Goal: Feedback & Contribution: Leave review/rating

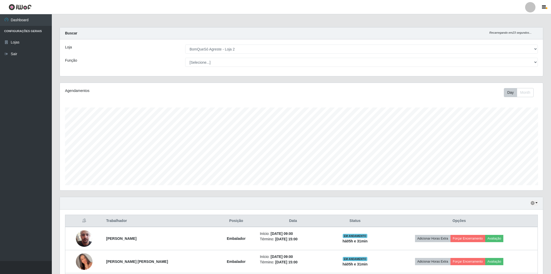
select select "214"
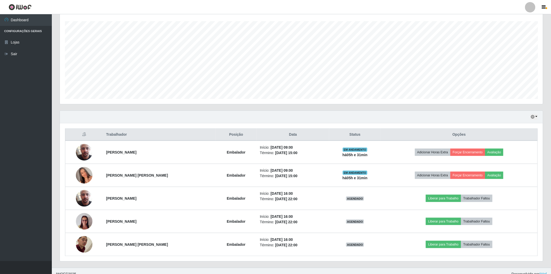
scroll to position [107, 483]
click at [19, 209] on ul "Dashboard Configurações Gerais Lojas Sair" at bounding box center [26, 137] width 52 height 247
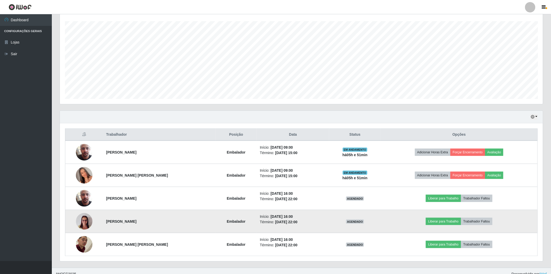
click at [81, 224] on img at bounding box center [84, 222] width 17 height 22
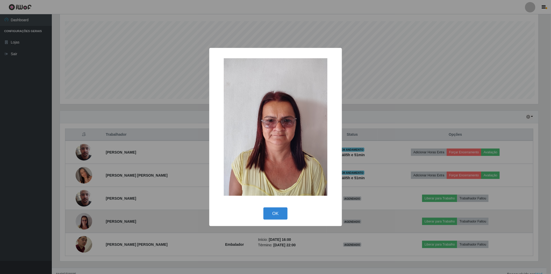
scroll to position [107, 480]
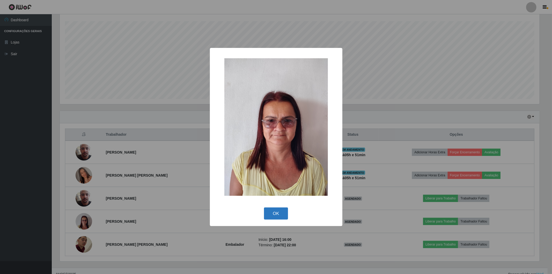
click at [276, 211] on button "OK" at bounding box center [276, 213] width 24 height 12
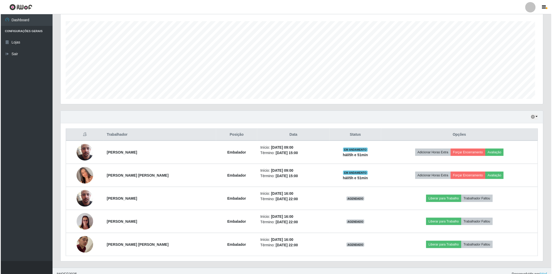
scroll to position [107, 483]
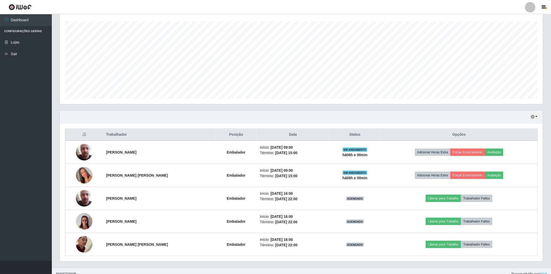
click at [15, 169] on ul "Dashboard Configurações Gerais Lojas Sair" at bounding box center [26, 137] width 52 height 247
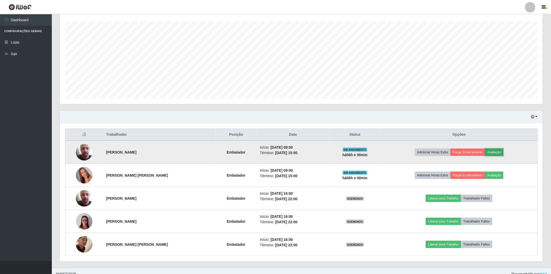
click at [497, 150] on button "Avaliação" at bounding box center [494, 152] width 18 height 7
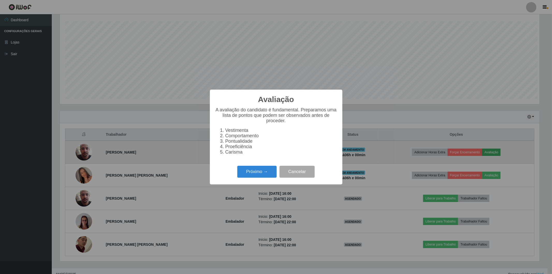
scroll to position [107, 480]
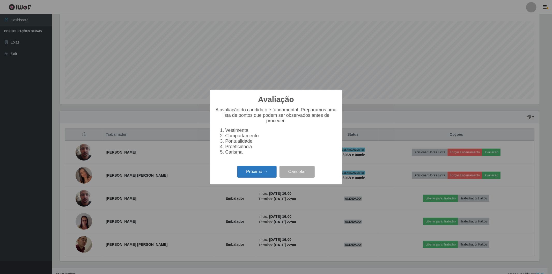
click at [256, 169] on button "Próximo →" at bounding box center [256, 172] width 39 height 12
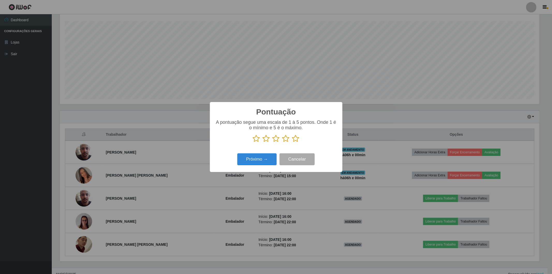
click at [294, 138] on icon at bounding box center [295, 139] width 7 height 8
click at [292, 142] on input "radio" at bounding box center [292, 142] width 0 height 0
click at [259, 163] on button "Próximo →" at bounding box center [256, 159] width 39 height 12
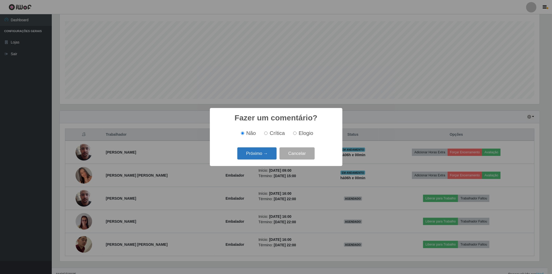
click at [260, 153] on button "Próximo →" at bounding box center [256, 153] width 39 height 12
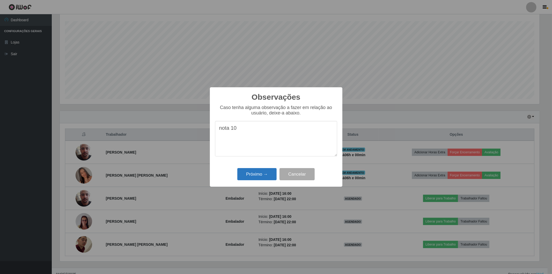
type textarea "nota 10"
click at [244, 175] on button "Próximo →" at bounding box center [256, 174] width 39 height 12
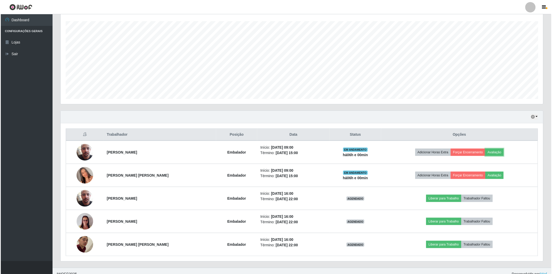
scroll to position [107, 483]
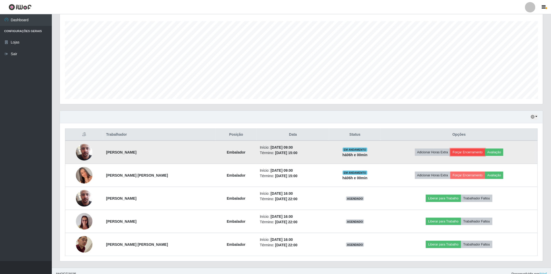
click at [464, 149] on button "Forçar Encerramento" at bounding box center [467, 152] width 35 height 7
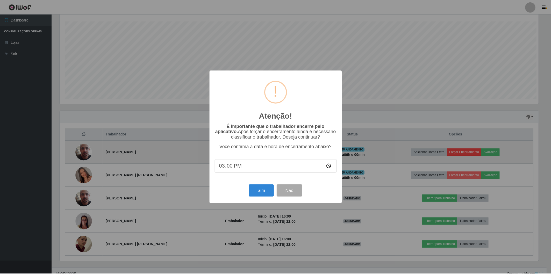
scroll to position [107, 480]
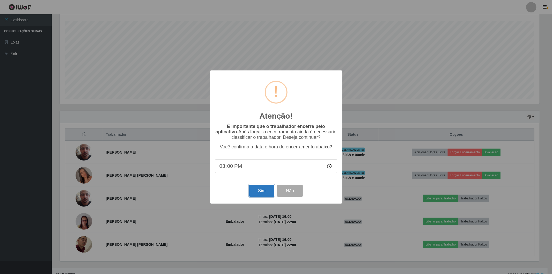
click at [269, 191] on button "Sim" at bounding box center [261, 191] width 25 height 12
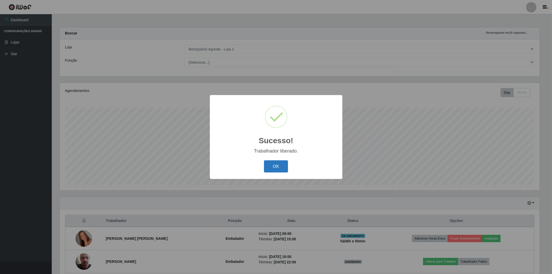
click at [278, 171] on button "OK" at bounding box center [276, 166] width 24 height 12
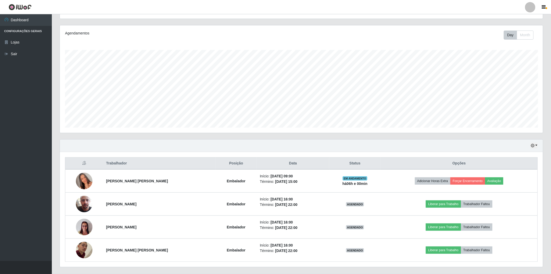
scroll to position [70, 0]
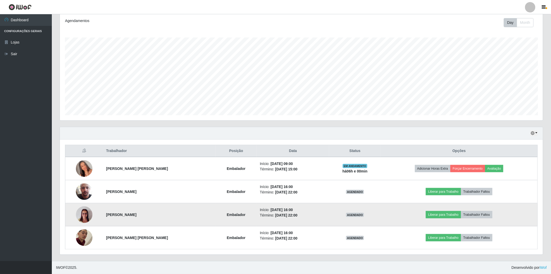
click at [85, 214] on img at bounding box center [84, 215] width 17 height 22
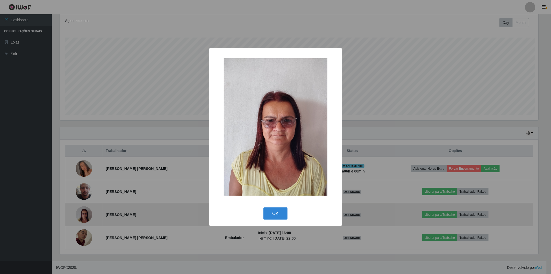
scroll to position [107, 480]
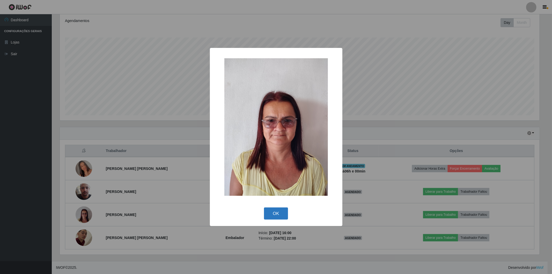
click at [276, 209] on button "OK" at bounding box center [276, 213] width 24 height 12
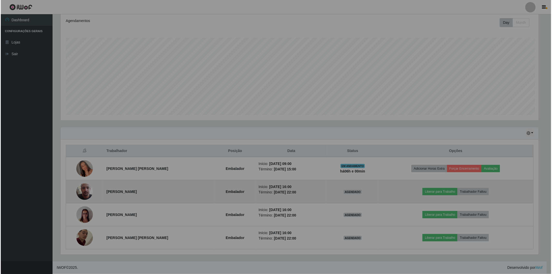
scroll to position [107, 483]
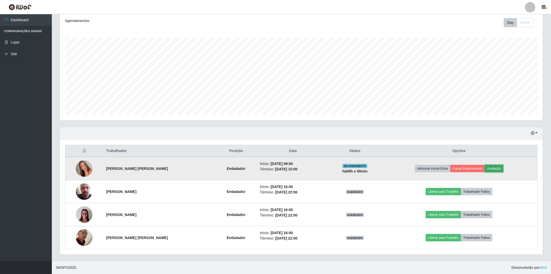
click at [494, 167] on button "Avaliação" at bounding box center [494, 168] width 18 height 7
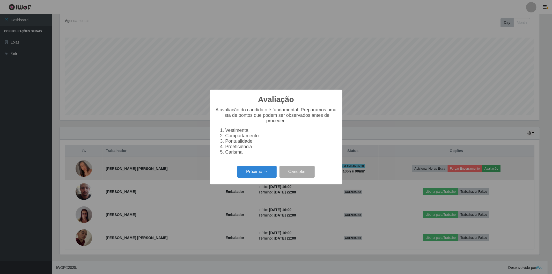
scroll to position [107, 480]
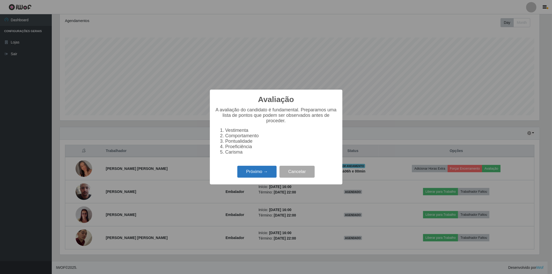
click at [256, 169] on button "Próximo →" at bounding box center [256, 172] width 39 height 12
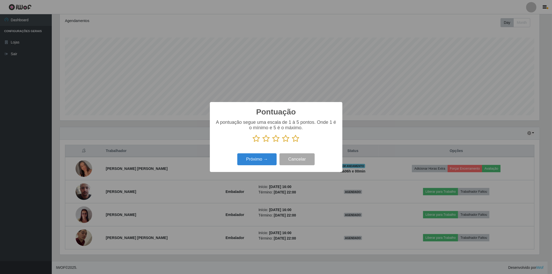
scroll to position [258841, 258469]
click at [296, 141] on icon at bounding box center [295, 139] width 7 height 8
click at [292, 142] on input "radio" at bounding box center [292, 142] width 0 height 0
click at [259, 161] on button "Próximo →" at bounding box center [256, 159] width 39 height 12
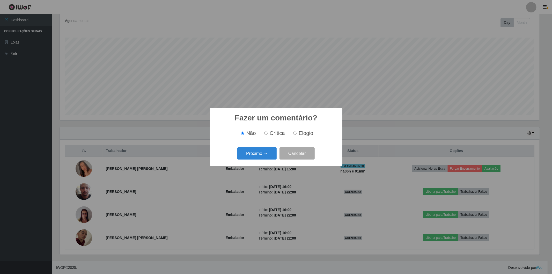
click at [295, 134] on input "Elogio" at bounding box center [294, 133] width 3 height 3
radio input "true"
click at [266, 151] on button "Próximo →" at bounding box center [256, 153] width 39 height 12
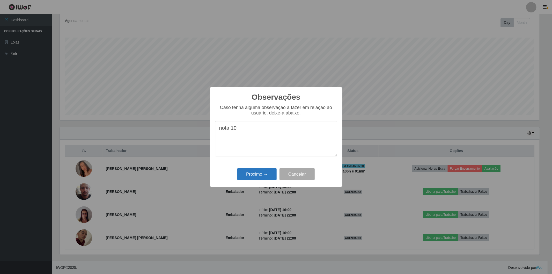
type textarea "nota 10"
click at [259, 175] on button "Próximo →" at bounding box center [256, 174] width 39 height 12
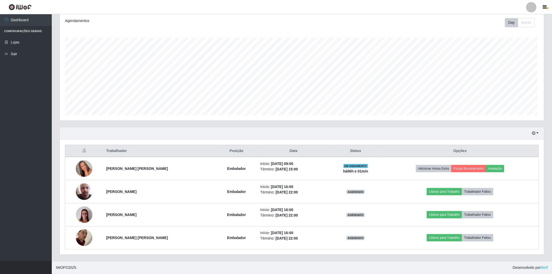
scroll to position [107, 483]
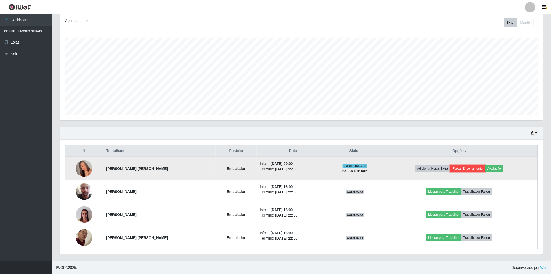
click at [463, 170] on button "Forçar Encerramento" at bounding box center [467, 168] width 35 height 7
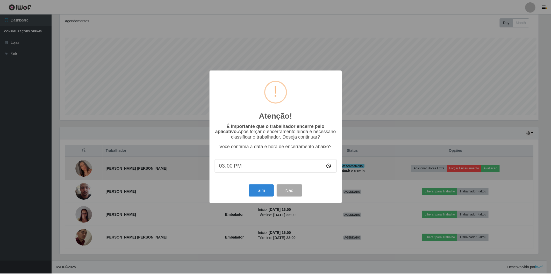
scroll to position [107, 480]
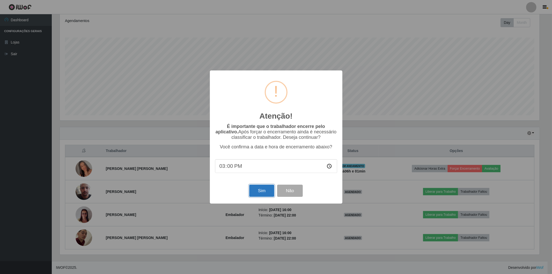
click at [260, 190] on button "Sim" at bounding box center [261, 191] width 25 height 12
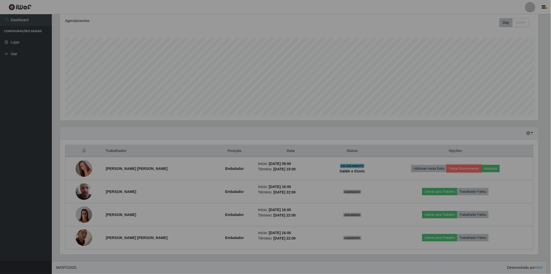
scroll to position [0, 0]
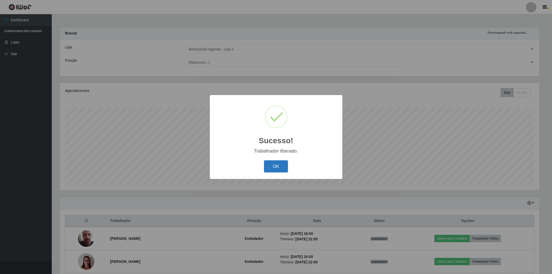
click at [276, 166] on button "OK" at bounding box center [276, 166] width 24 height 12
